Goal: Find specific page/section

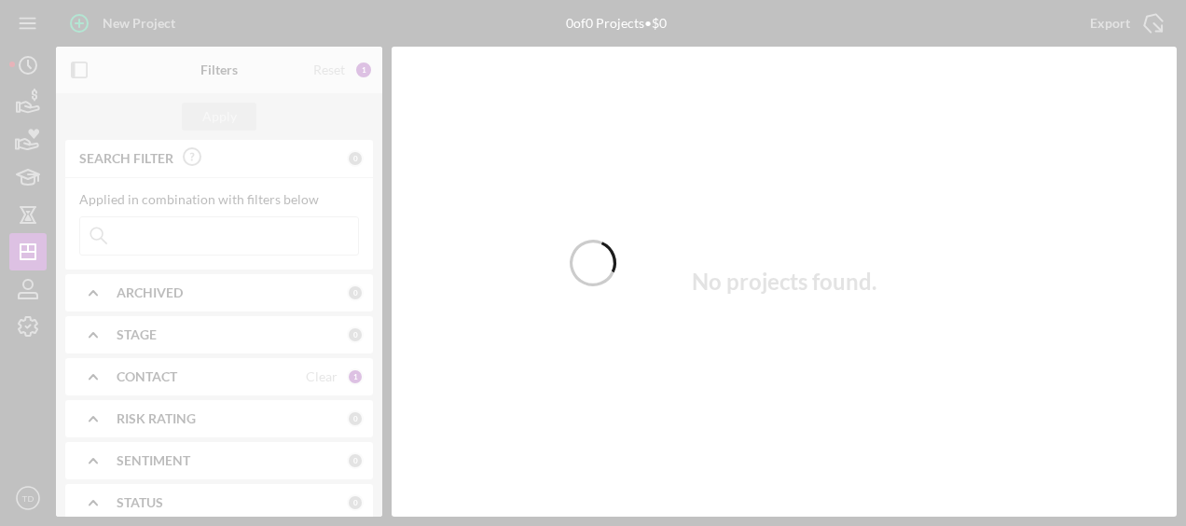
click at [181, 237] on div at bounding box center [593, 263] width 1186 height 526
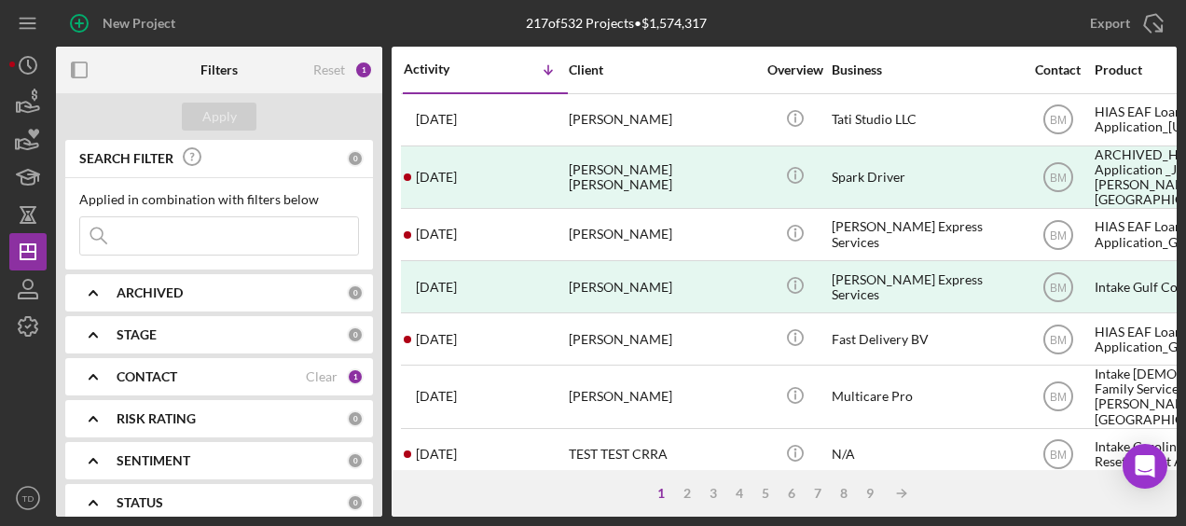
click at [168, 239] on input at bounding box center [219, 235] width 278 height 37
click at [226, 116] on div "Apply" at bounding box center [219, 117] width 35 height 28
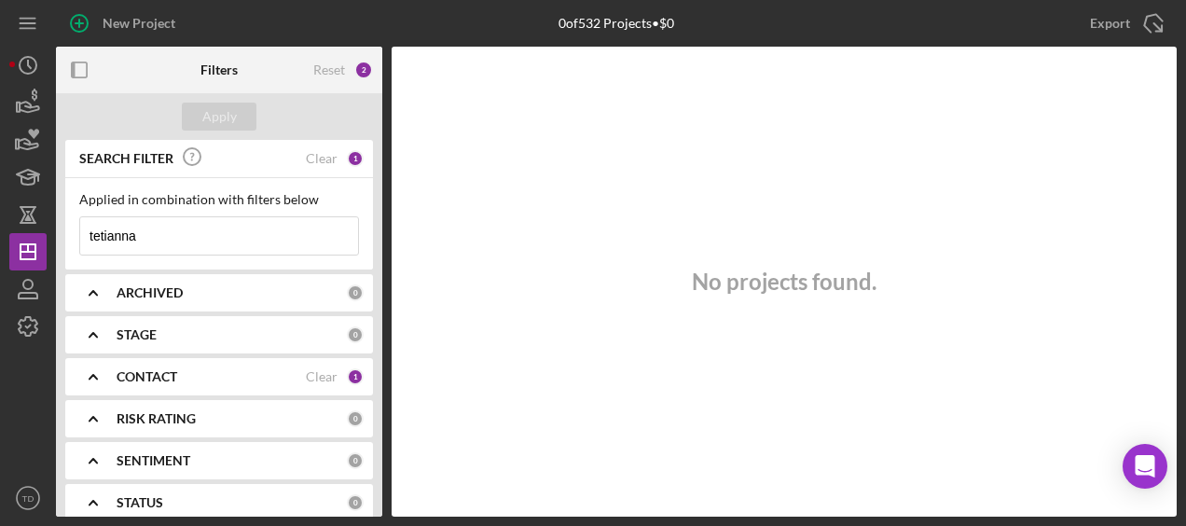
click at [185, 228] on input "tetianna" at bounding box center [219, 235] width 278 height 37
type input "t"
click at [242, 115] on button "Apply" at bounding box center [219, 117] width 75 height 28
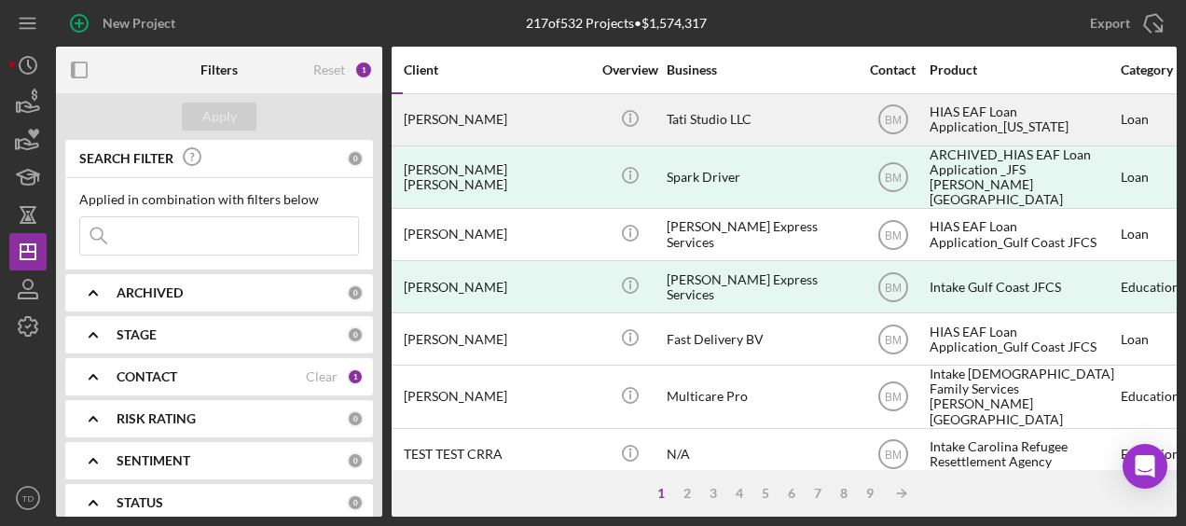
scroll to position [0, 7]
